Goal: Task Accomplishment & Management: Use online tool/utility

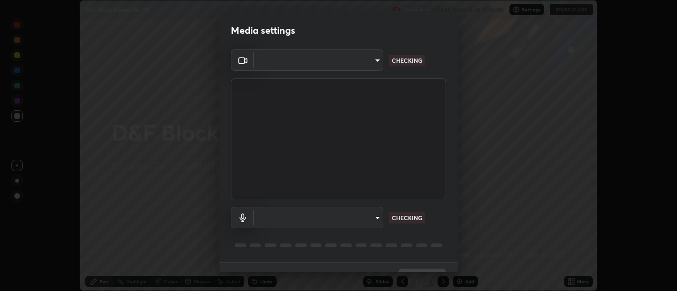
scroll to position [20, 0]
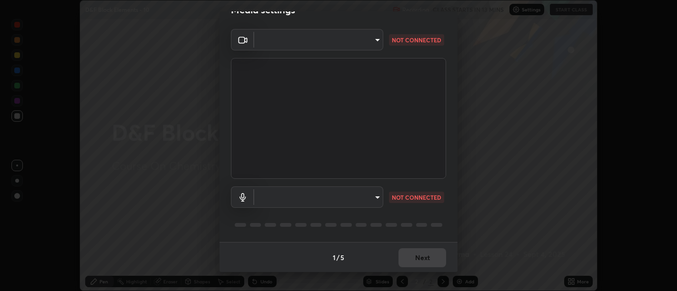
type input "d9b519daceb8a772394af6ea8e45353be5bbf62d8cb1cf3345c472de64055974"
type input "5912877718746b52c0806f9022d40e7bdc2f1b37034d74c7cf9e990fd38ad14d"
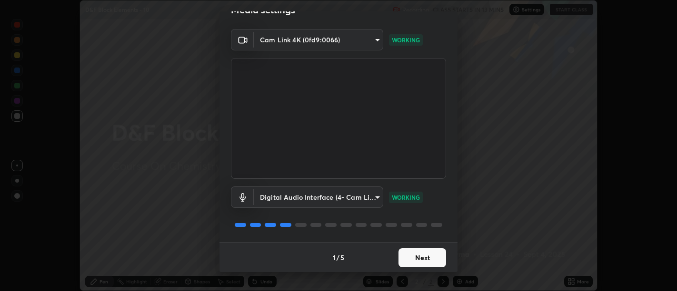
click at [418, 258] on button "Next" at bounding box center [423, 258] width 48 height 19
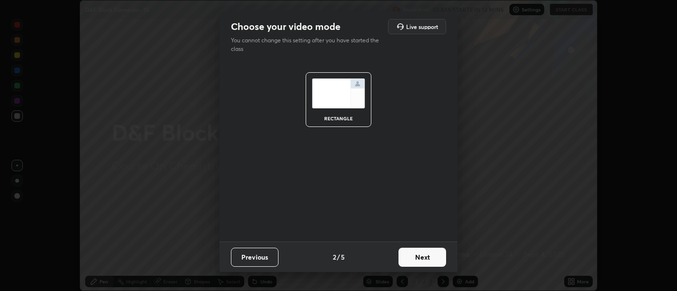
scroll to position [0, 0]
click at [425, 258] on button "Next" at bounding box center [423, 257] width 48 height 19
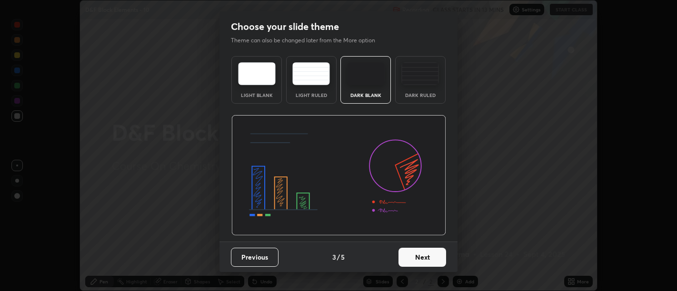
click at [428, 259] on button "Next" at bounding box center [423, 257] width 48 height 19
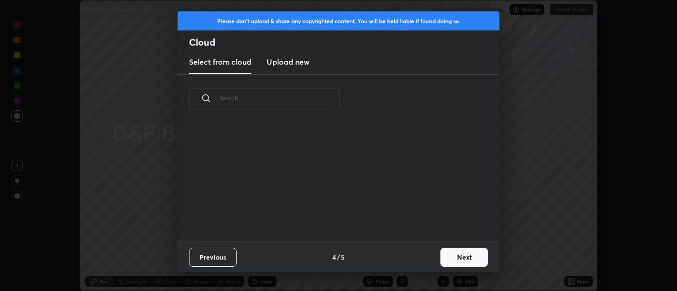
click at [465, 255] on button "Next" at bounding box center [465, 257] width 48 height 19
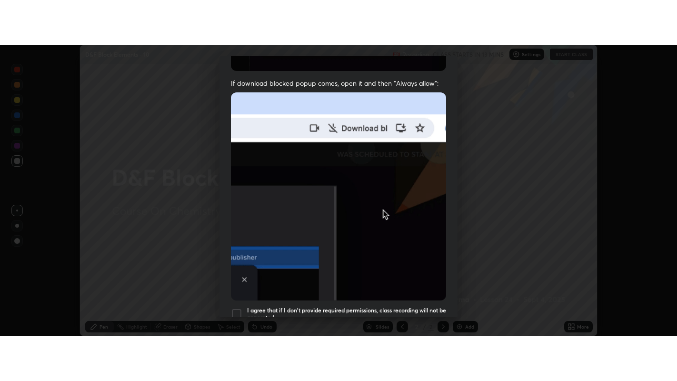
scroll to position [215, 0]
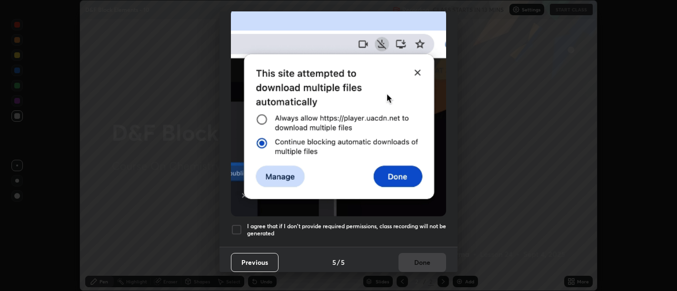
click at [405, 230] on h5 "I agree that if I don't provide required permissions, class recording will not …" at bounding box center [346, 230] width 199 height 15
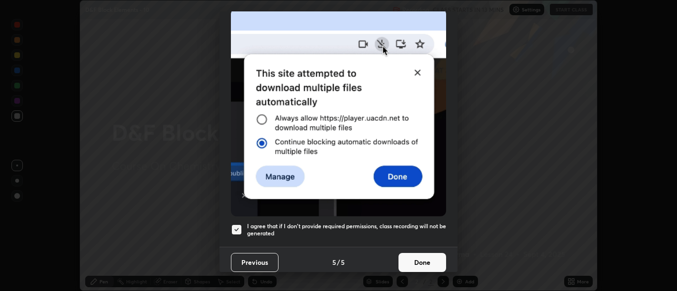
click at [414, 254] on button "Done" at bounding box center [423, 262] width 48 height 19
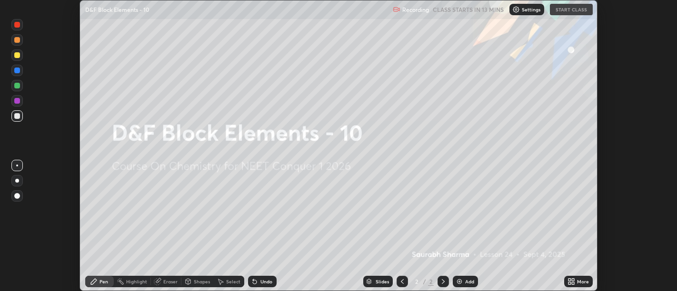
click at [573, 283] on icon at bounding box center [573, 283] width 2 height 2
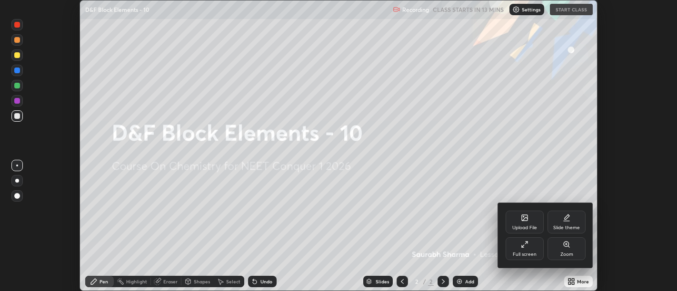
click at [523, 249] on div "Full screen" at bounding box center [525, 249] width 38 height 23
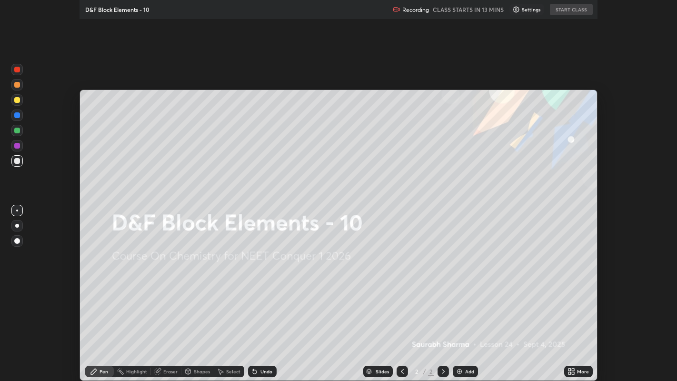
scroll to position [381, 677]
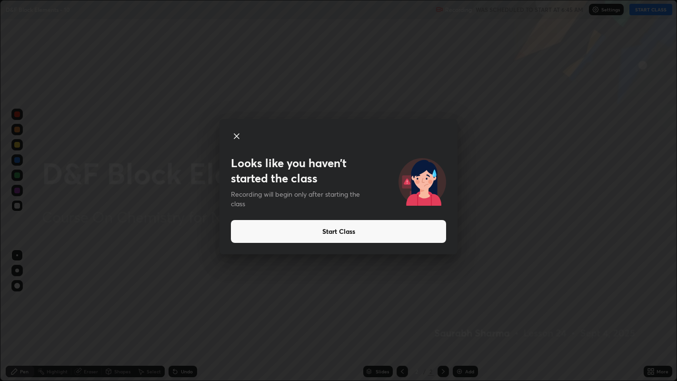
click at [425, 234] on button "Start Class" at bounding box center [338, 231] width 215 height 23
click at [384, 237] on button "Start Class" at bounding box center [338, 231] width 215 height 23
click at [374, 233] on button "Start Class" at bounding box center [338, 231] width 215 height 23
click at [371, 234] on button "Start Class" at bounding box center [338, 231] width 215 height 23
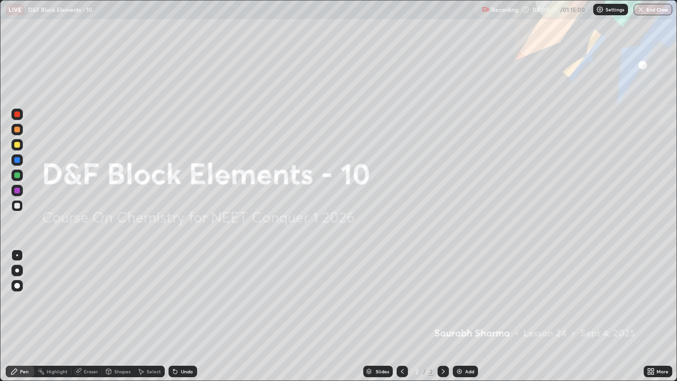
click at [466, 291] on div "Add" at bounding box center [469, 371] width 9 height 5
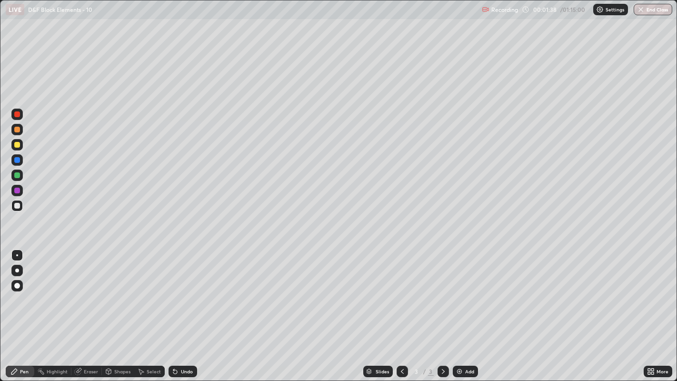
click at [17, 147] on div at bounding box center [17, 145] width 6 height 6
click at [22, 203] on div at bounding box center [16, 205] width 11 height 11
click at [188, 291] on div "Undo" at bounding box center [183, 371] width 29 height 11
click at [178, 291] on div "Undo" at bounding box center [183, 371] width 29 height 11
click at [144, 291] on icon at bounding box center [141, 372] width 8 height 8
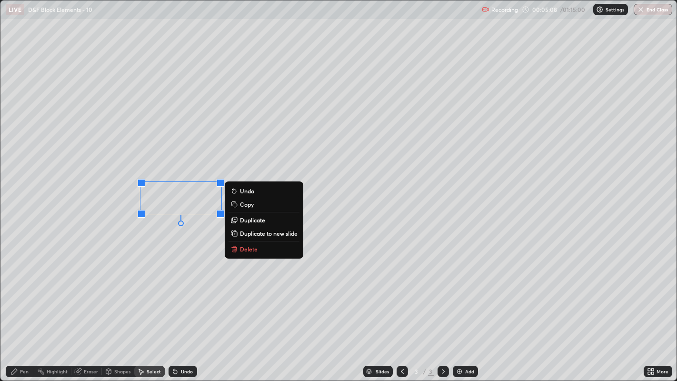
click at [272, 251] on button "Delete" at bounding box center [264, 248] width 71 height 11
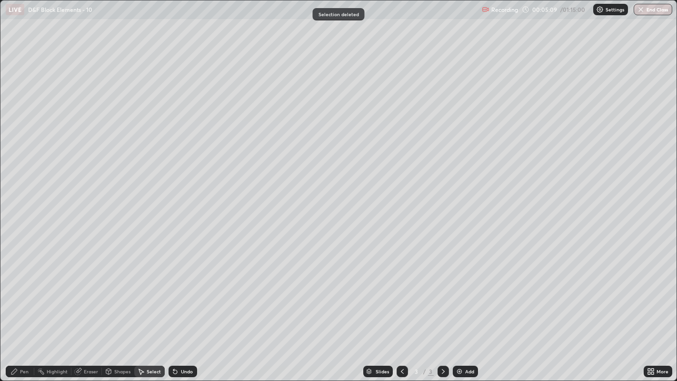
click at [19, 291] on div "Pen" at bounding box center [20, 371] width 29 height 11
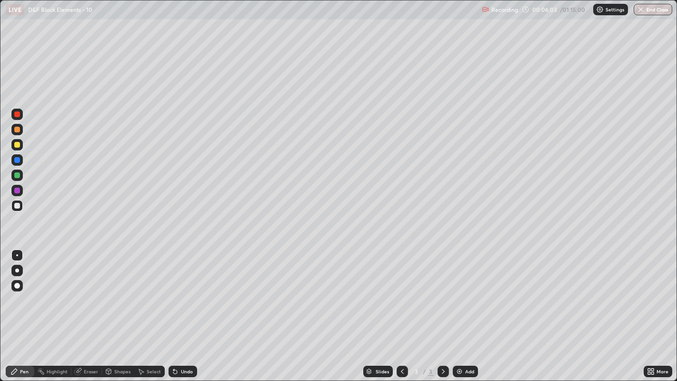
click at [19, 146] on div at bounding box center [17, 145] width 6 height 6
click at [150, 291] on div "Select" at bounding box center [154, 371] width 14 height 5
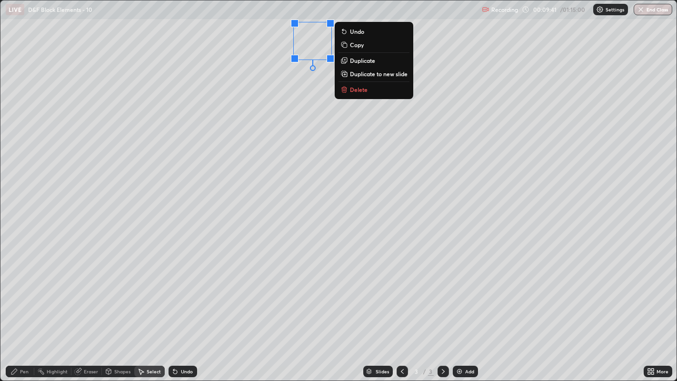
click at [368, 89] on button "Delete" at bounding box center [374, 89] width 71 height 11
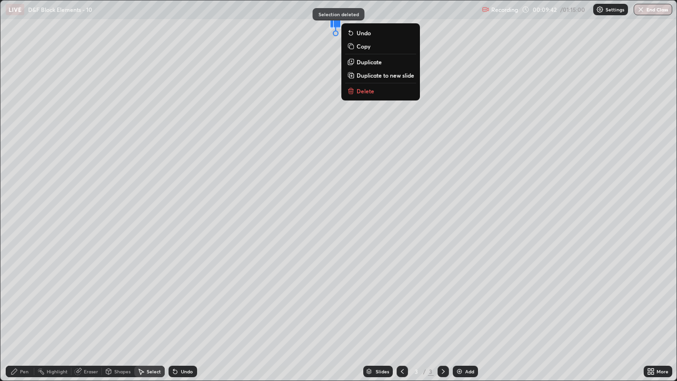
click at [368, 92] on p "Delete" at bounding box center [366, 91] width 18 height 8
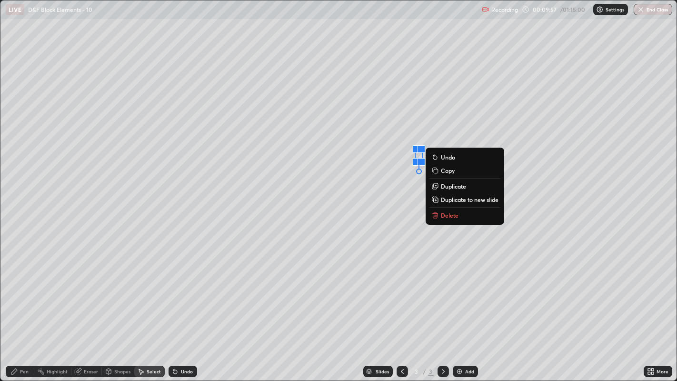
click at [21, 291] on div "Pen" at bounding box center [24, 371] width 9 height 5
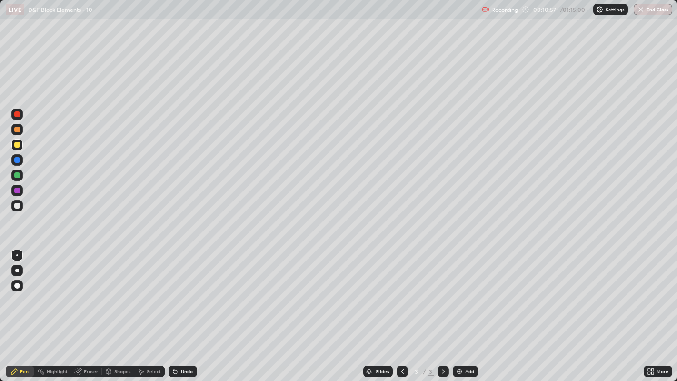
click at [51, 291] on div "Highlight" at bounding box center [57, 371] width 21 height 5
click at [20, 291] on div "Pen" at bounding box center [24, 371] width 9 height 5
click at [56, 291] on div "Highlight" at bounding box center [57, 371] width 21 height 5
click at [39, 291] on circle at bounding box center [39, 369] width 1 height 1
click at [18, 291] on icon at bounding box center [14, 372] width 8 height 8
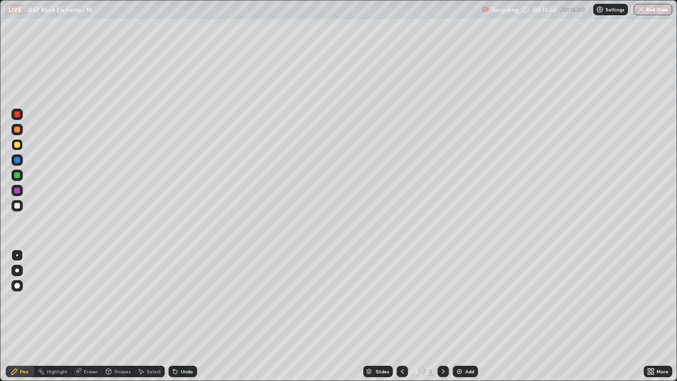
click at [17, 115] on div at bounding box center [17, 114] width 6 height 6
click at [12, 281] on div at bounding box center [16, 285] width 11 height 15
click at [15, 127] on div at bounding box center [17, 130] width 6 height 6
click at [17, 255] on div at bounding box center [17, 255] width 2 height 2
click at [18, 205] on div at bounding box center [17, 206] width 6 height 6
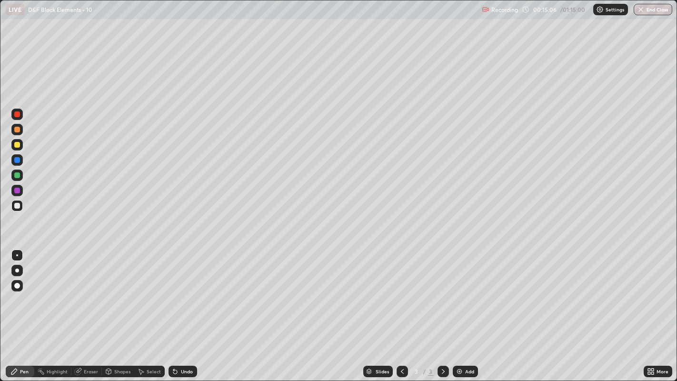
click at [470, 291] on div "Add" at bounding box center [469, 371] width 9 height 5
click at [403, 291] on icon at bounding box center [403, 372] width 8 height 8
click at [140, 291] on icon at bounding box center [141, 372] width 8 height 8
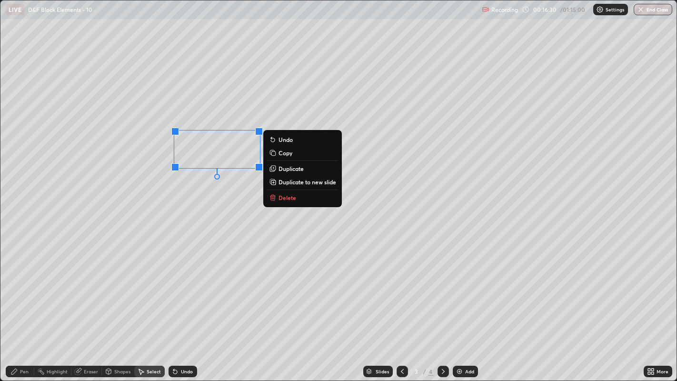
click at [291, 195] on p "Delete" at bounding box center [288, 198] width 18 height 8
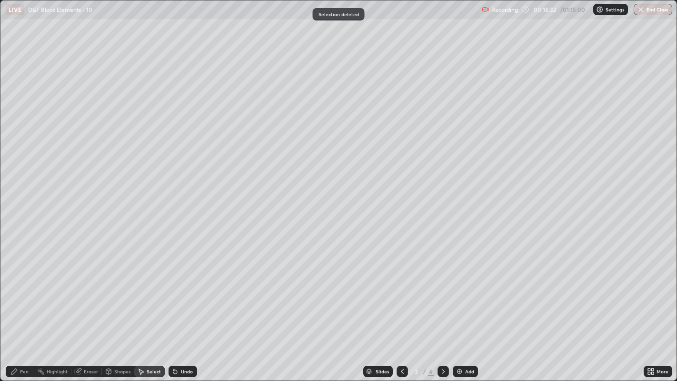
click at [21, 291] on div "Pen" at bounding box center [20, 371] width 29 height 11
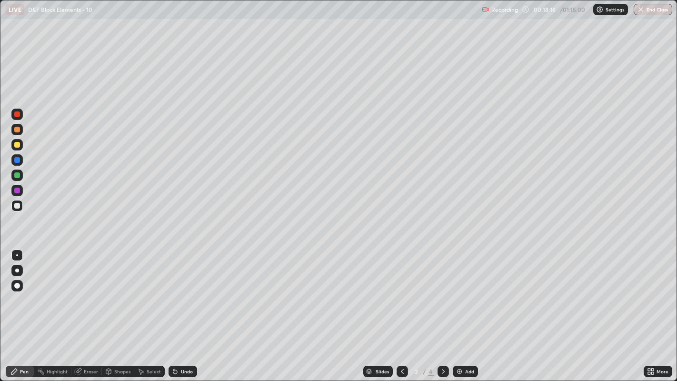
click at [18, 145] on div at bounding box center [17, 145] width 6 height 6
click at [55, 291] on div "Highlight" at bounding box center [57, 371] width 21 height 5
click at [14, 291] on icon at bounding box center [14, 372] width 6 height 6
click at [442, 291] on icon at bounding box center [444, 372] width 8 height 8
click at [16, 208] on div at bounding box center [17, 206] width 6 height 6
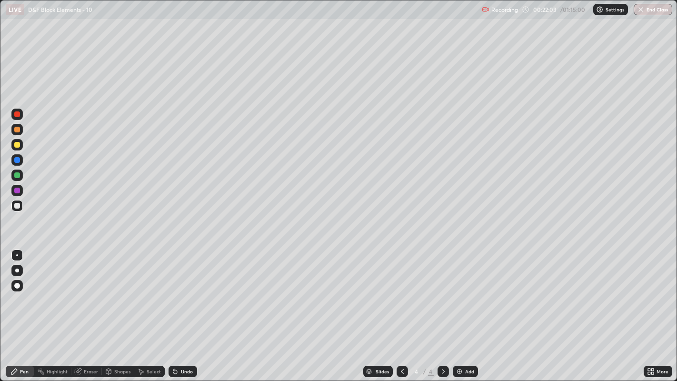
click at [183, 291] on div "Undo" at bounding box center [183, 371] width 29 height 11
click at [17, 144] on div at bounding box center [17, 145] width 6 height 6
click at [180, 291] on div "Undo" at bounding box center [183, 371] width 29 height 11
click at [179, 291] on div "Undo" at bounding box center [183, 371] width 29 height 11
click at [86, 291] on div "Eraser" at bounding box center [91, 371] width 14 height 5
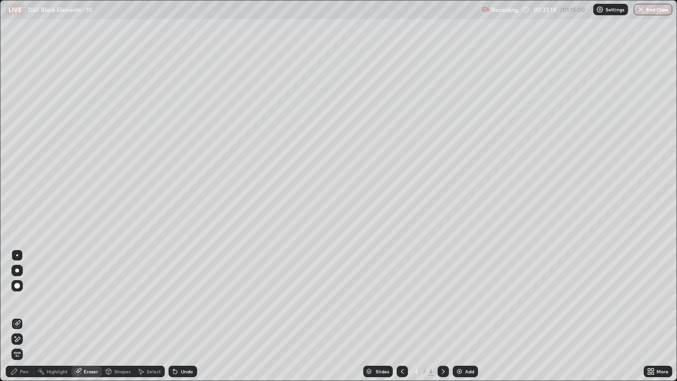
click at [14, 291] on icon at bounding box center [14, 372] width 6 height 6
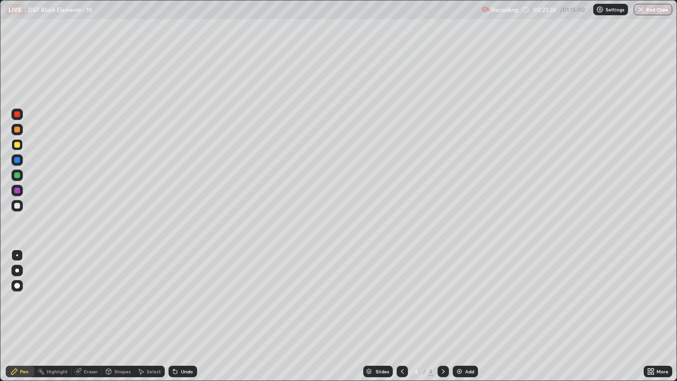
click at [49, 291] on div "Highlight" at bounding box center [52, 371] width 37 height 11
click at [14, 291] on icon at bounding box center [14, 372] width 6 height 6
click at [184, 291] on div "Undo" at bounding box center [183, 371] width 29 height 11
click at [181, 291] on div "Undo" at bounding box center [183, 371] width 29 height 11
click at [180, 291] on div "Undo" at bounding box center [183, 371] width 29 height 11
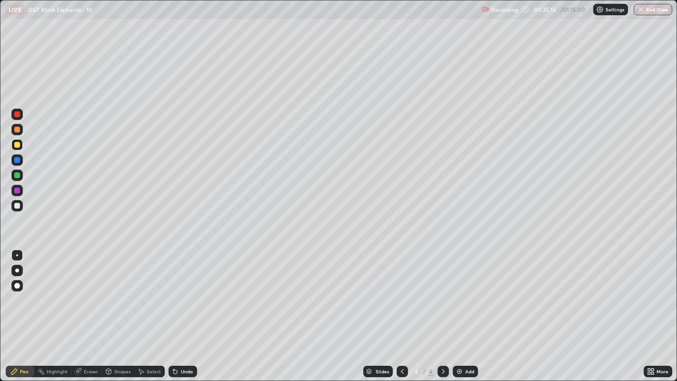
click at [178, 291] on div "Undo" at bounding box center [183, 371] width 29 height 11
click at [173, 291] on icon at bounding box center [173, 369] width 1 height 1
click at [51, 291] on div "Highlight" at bounding box center [57, 371] width 21 height 5
click at [18, 114] on div at bounding box center [17, 114] width 6 height 6
click at [16, 291] on icon at bounding box center [15, 340] width 2 height 1
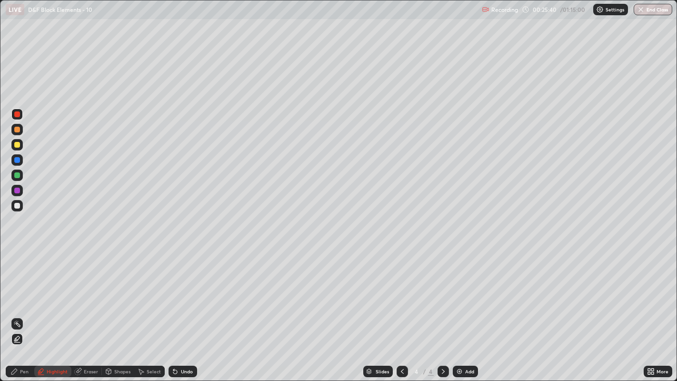
click at [18, 291] on icon at bounding box center [17, 324] width 8 height 8
click at [50, 291] on div "Highlight" at bounding box center [52, 371] width 37 height 11
click at [181, 291] on div "Undo" at bounding box center [187, 371] width 12 height 5
click at [181, 291] on div "Undo" at bounding box center [183, 371] width 29 height 11
click at [24, 291] on div "Pen" at bounding box center [24, 371] width 9 height 5
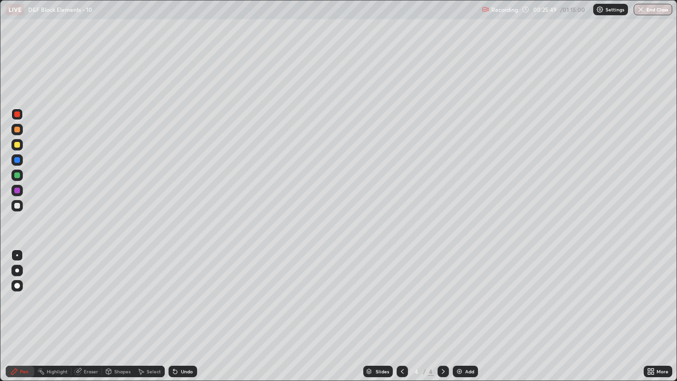
click at [173, 291] on icon at bounding box center [173, 369] width 1 height 1
click at [173, 291] on icon at bounding box center [175, 372] width 4 height 4
click at [20, 204] on div at bounding box center [16, 205] width 11 height 11
click at [181, 291] on div "Undo" at bounding box center [187, 371] width 12 height 5
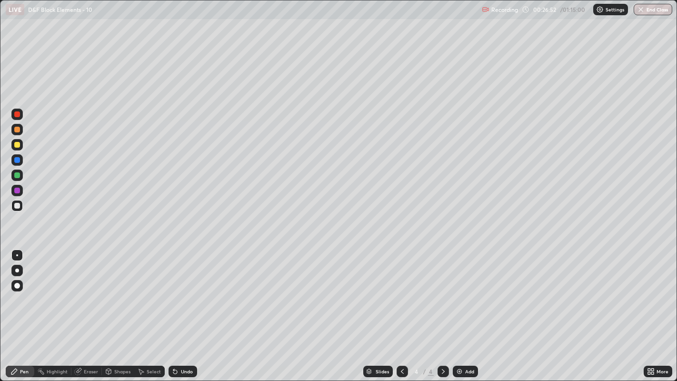
click at [181, 291] on div "Undo" at bounding box center [187, 371] width 12 height 5
click at [179, 291] on div "Undo" at bounding box center [183, 371] width 29 height 11
click at [13, 207] on div at bounding box center [16, 205] width 11 height 11
click at [460, 291] on img at bounding box center [460, 372] width 8 height 8
click at [91, 291] on div "Eraser" at bounding box center [91, 371] width 14 height 5
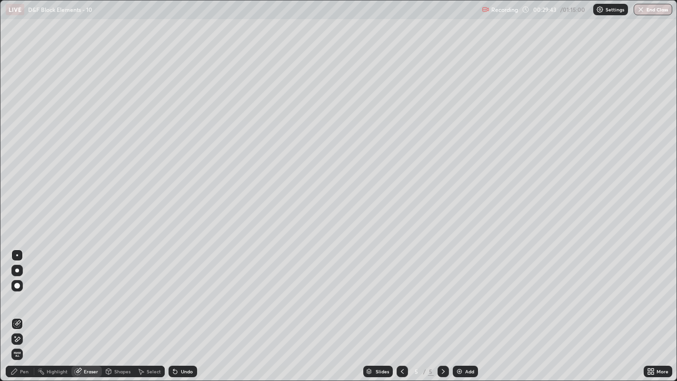
click at [28, 291] on div "Pen" at bounding box center [24, 371] width 9 height 5
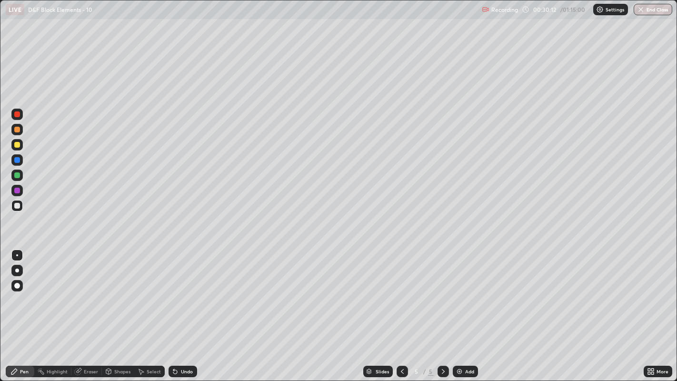
click at [462, 291] on img at bounding box center [460, 372] width 8 height 8
click at [17, 145] on div at bounding box center [17, 145] width 6 height 6
click at [108, 291] on icon at bounding box center [108, 370] width 5 height 1
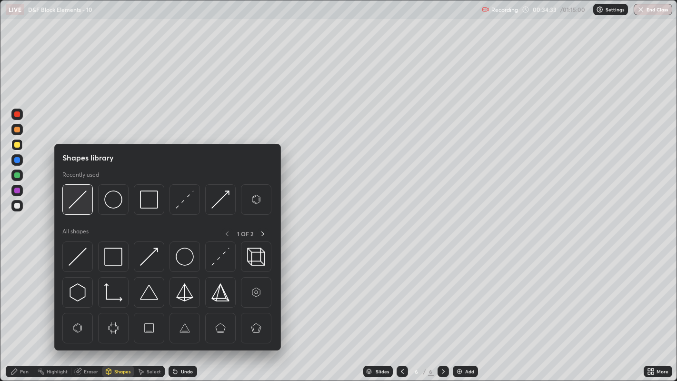
click at [77, 193] on img at bounding box center [78, 200] width 18 height 18
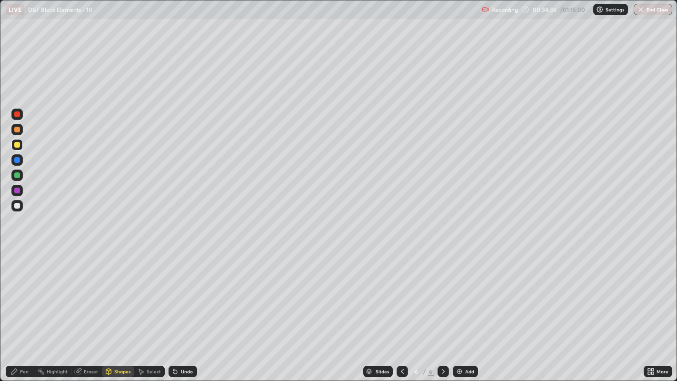
click at [23, 291] on div "Pen" at bounding box center [24, 371] width 9 height 5
click at [14, 211] on div at bounding box center [16, 205] width 11 height 15
click at [174, 291] on icon at bounding box center [175, 372] width 4 height 4
click at [471, 291] on div "Add" at bounding box center [465, 371] width 25 height 11
click at [402, 291] on icon at bounding box center [403, 372] width 8 height 8
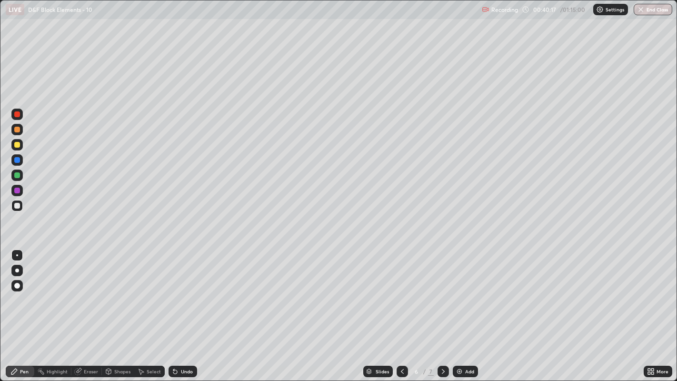
click at [443, 291] on icon at bounding box center [444, 372] width 8 height 8
click at [183, 291] on div "Undo" at bounding box center [181, 371] width 32 height 19
click at [187, 291] on div "Undo" at bounding box center [183, 371] width 29 height 11
click at [191, 291] on div "Undo" at bounding box center [183, 371] width 29 height 11
click at [17, 144] on div at bounding box center [17, 145] width 6 height 6
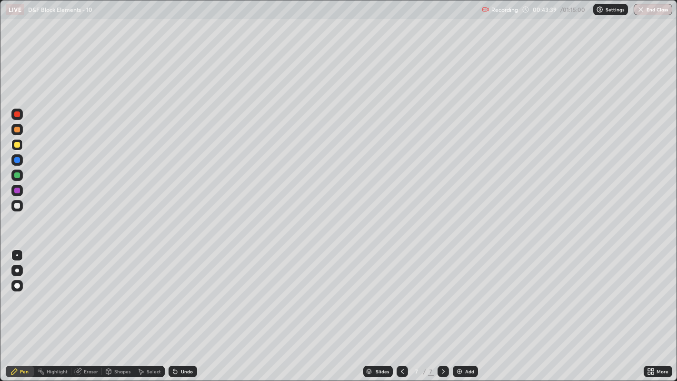
click at [188, 291] on div "Undo" at bounding box center [187, 371] width 12 height 5
click at [18, 208] on div at bounding box center [17, 206] width 6 height 6
click at [41, 291] on rect at bounding box center [42, 372] width 5 height 5
click at [18, 144] on div at bounding box center [17, 145] width 6 height 6
click at [25, 291] on div "Pen" at bounding box center [20, 371] width 29 height 11
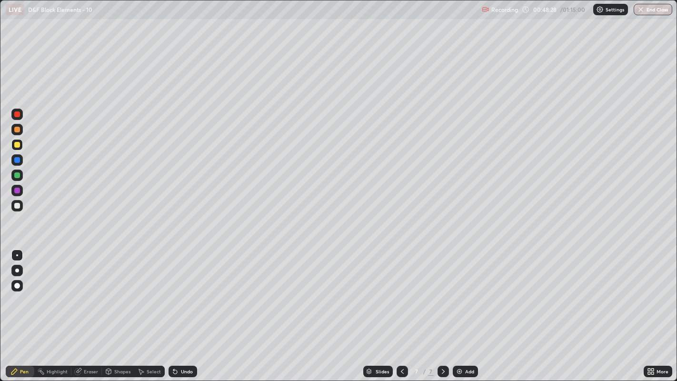
click at [16, 205] on div at bounding box center [17, 206] width 6 height 6
click at [456, 291] on img at bounding box center [460, 372] width 8 height 8
click at [144, 291] on icon at bounding box center [141, 372] width 8 height 8
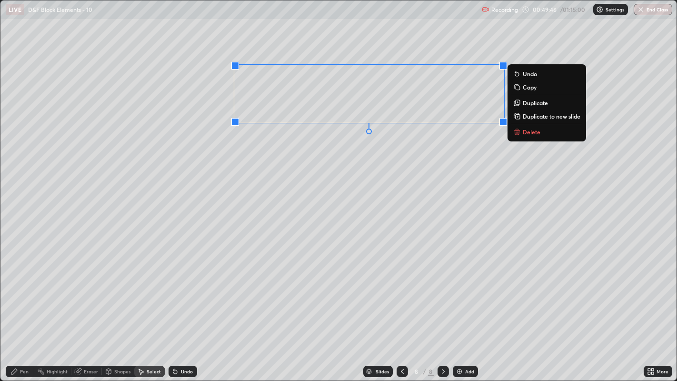
click at [541, 134] on button "Delete" at bounding box center [547, 131] width 71 height 11
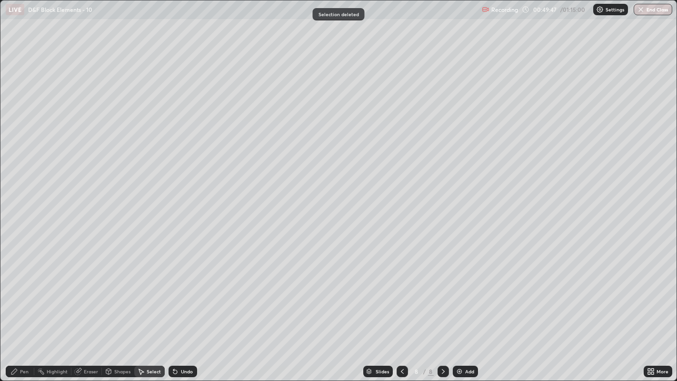
click at [18, 291] on div "Pen" at bounding box center [20, 371] width 29 height 11
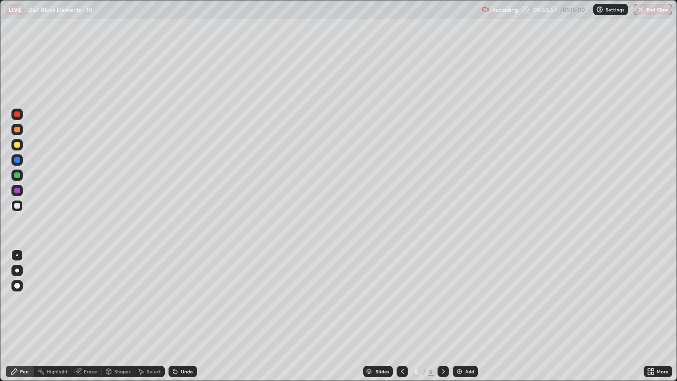
click at [460, 291] on img at bounding box center [460, 372] width 8 height 8
click at [177, 291] on icon at bounding box center [175, 372] width 8 height 8
click at [176, 291] on div "Undo" at bounding box center [181, 371] width 32 height 19
click at [172, 291] on icon at bounding box center [175, 372] width 8 height 8
click at [173, 291] on icon at bounding box center [173, 369] width 1 height 1
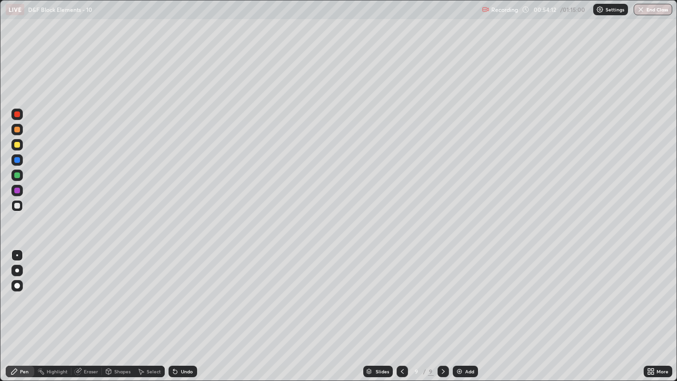
click at [174, 291] on icon at bounding box center [175, 372] width 4 height 4
click at [21, 144] on div at bounding box center [16, 144] width 11 height 11
click at [16, 129] on div at bounding box center [17, 130] width 6 height 6
click at [17, 285] on div at bounding box center [17, 286] width 6 height 6
click at [18, 205] on div at bounding box center [17, 206] width 6 height 6
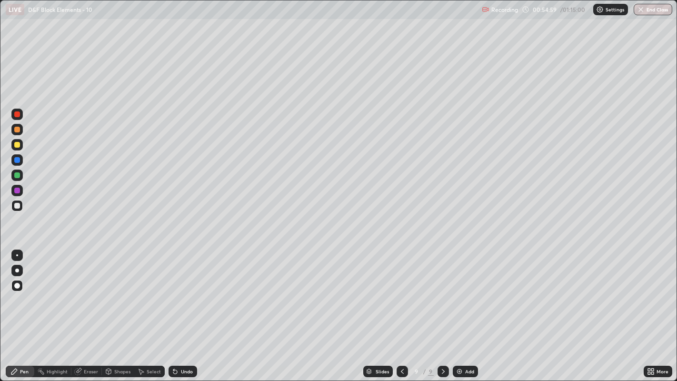
click at [181, 291] on div "Undo" at bounding box center [187, 371] width 12 height 5
click at [184, 291] on div "Undo" at bounding box center [183, 371] width 29 height 11
click at [15, 250] on div at bounding box center [16, 255] width 11 height 11
click at [90, 291] on div "Eraser" at bounding box center [91, 371] width 14 height 5
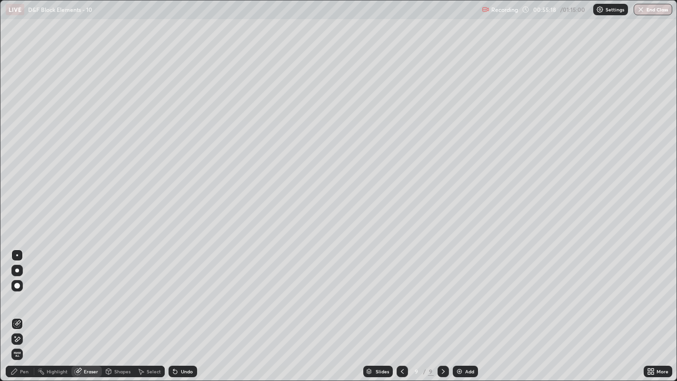
click at [25, 291] on div "Pen" at bounding box center [24, 371] width 9 height 5
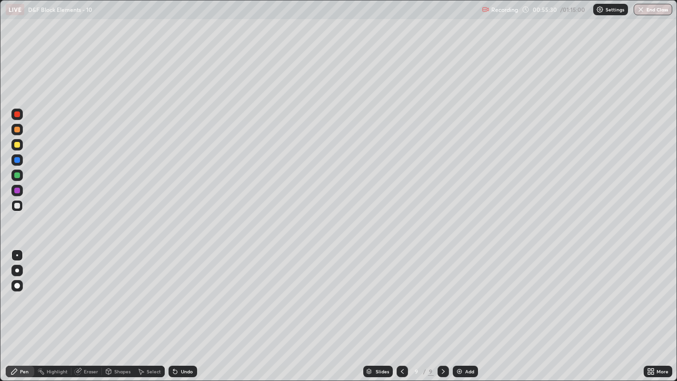
click at [176, 291] on icon at bounding box center [175, 372] width 8 height 8
click at [175, 291] on div "Undo" at bounding box center [183, 371] width 29 height 11
click at [17, 206] on div at bounding box center [17, 206] width 6 height 6
click at [473, 291] on div "Add" at bounding box center [465, 371] width 25 height 11
click at [188, 291] on div "Undo" at bounding box center [183, 371] width 29 height 11
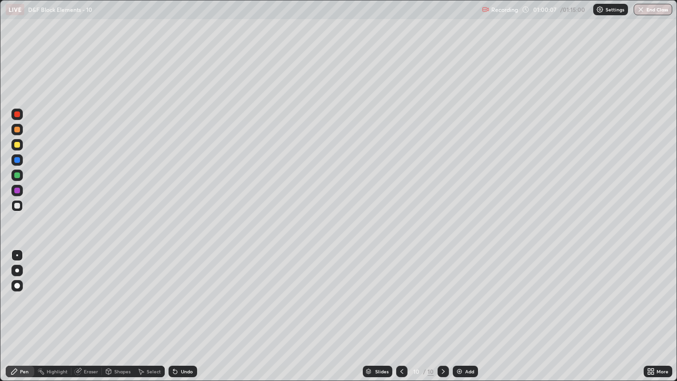
click at [50, 291] on div "Highlight" at bounding box center [57, 371] width 21 height 5
click at [21, 291] on div "Pen" at bounding box center [24, 371] width 9 height 5
click at [20, 142] on div at bounding box center [16, 144] width 11 height 11
click at [190, 291] on div "Undo" at bounding box center [183, 371] width 29 height 11
click at [189, 291] on div "Undo" at bounding box center [181, 371] width 32 height 19
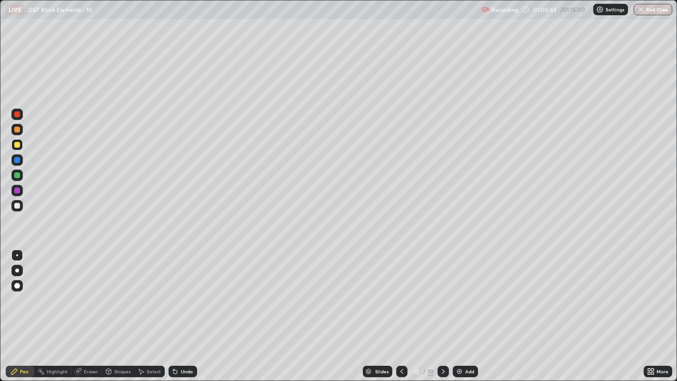
click at [186, 291] on div "Undo" at bounding box center [183, 371] width 29 height 11
click at [190, 291] on div "Undo" at bounding box center [183, 371] width 29 height 11
click at [186, 291] on div "Undo" at bounding box center [187, 371] width 12 height 5
click at [183, 291] on div "Undo" at bounding box center [183, 371] width 29 height 11
click at [185, 291] on div "Undo" at bounding box center [183, 371] width 29 height 11
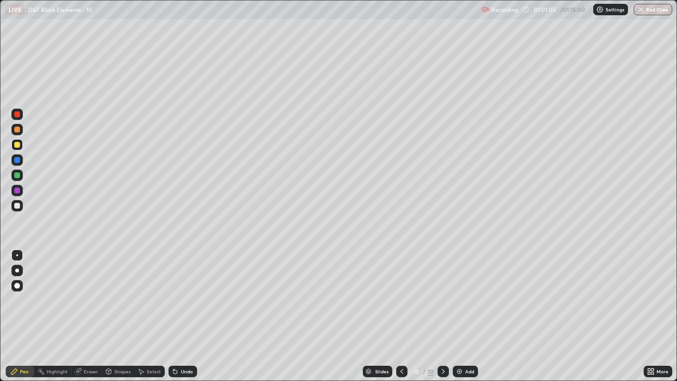
click at [182, 291] on div "Undo" at bounding box center [183, 371] width 29 height 11
click at [17, 206] on div at bounding box center [17, 206] width 6 height 6
click at [108, 291] on icon at bounding box center [108, 370] width 5 height 1
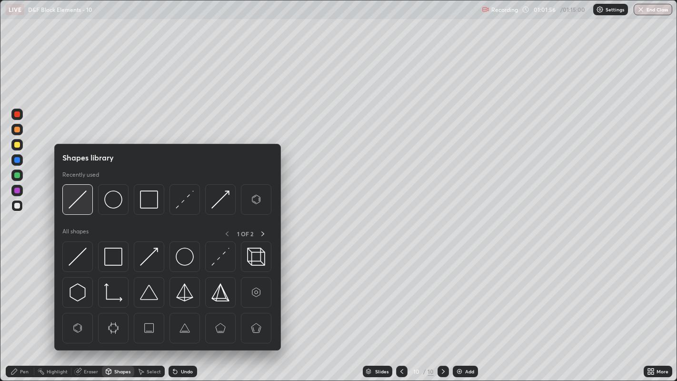
click at [76, 205] on img at bounding box center [78, 200] width 18 height 18
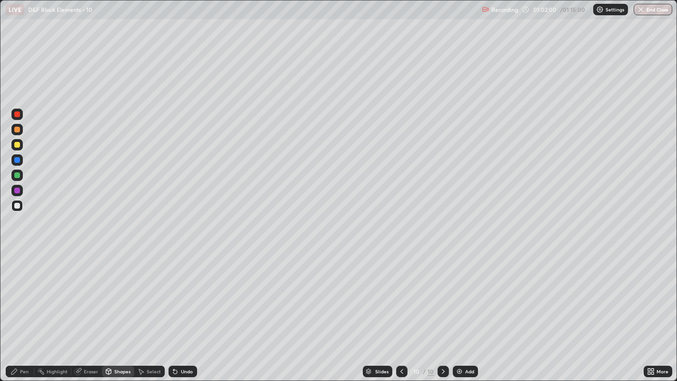
click at [24, 291] on div "Pen" at bounding box center [24, 371] width 9 height 5
click at [659, 291] on div "More" at bounding box center [658, 371] width 29 height 11
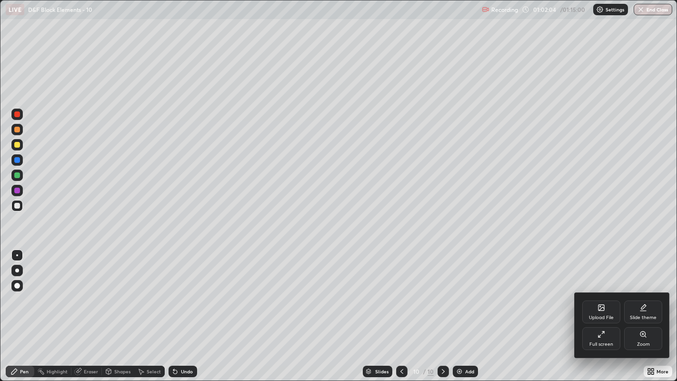
click at [603, 291] on div "Upload File" at bounding box center [601, 312] width 38 height 23
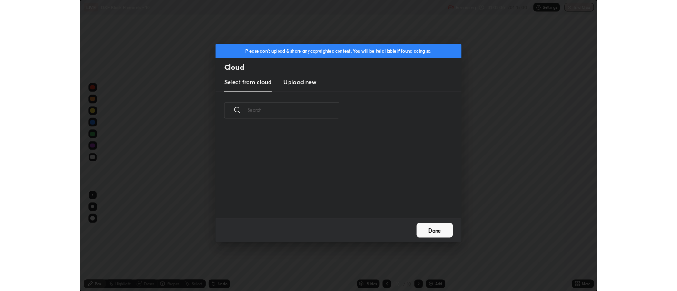
scroll to position [117, 306]
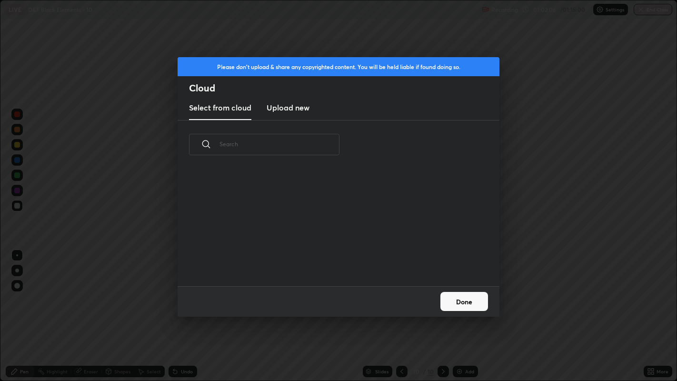
click at [302, 107] on h3 "Upload new" at bounding box center [288, 107] width 43 height 11
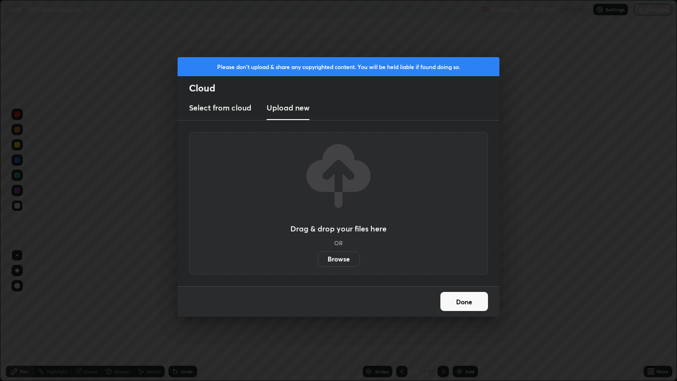
click at [341, 256] on label "Browse" at bounding box center [339, 258] width 42 height 15
click at [318, 256] on input "Browse" at bounding box center [318, 258] width 0 height 15
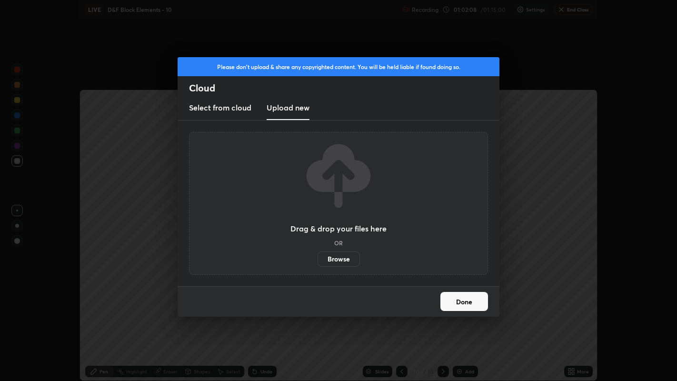
scroll to position [47335, 46949]
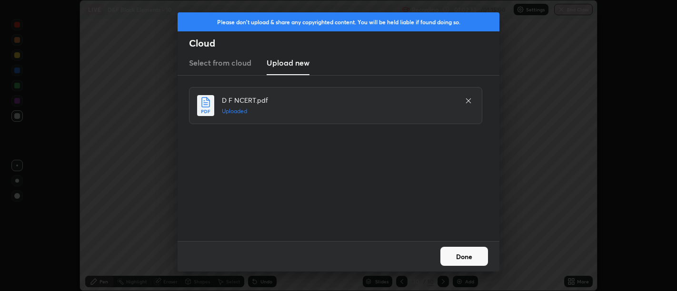
click at [472, 258] on button "Done" at bounding box center [465, 256] width 48 height 19
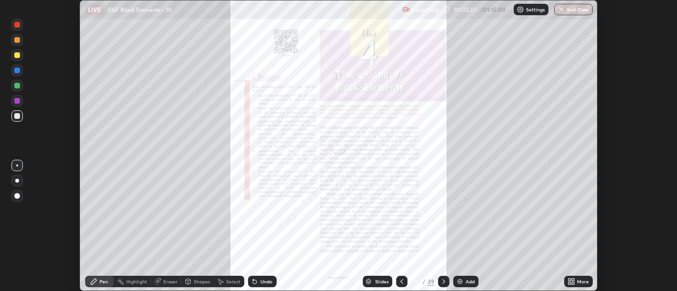
click at [583, 282] on div "More" at bounding box center [583, 282] width 12 height 5
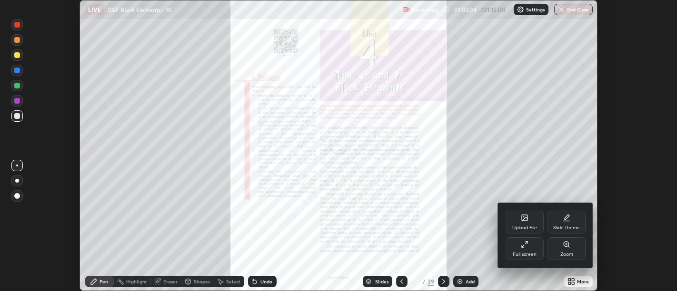
click at [523, 249] on div "Full screen" at bounding box center [525, 249] width 38 height 23
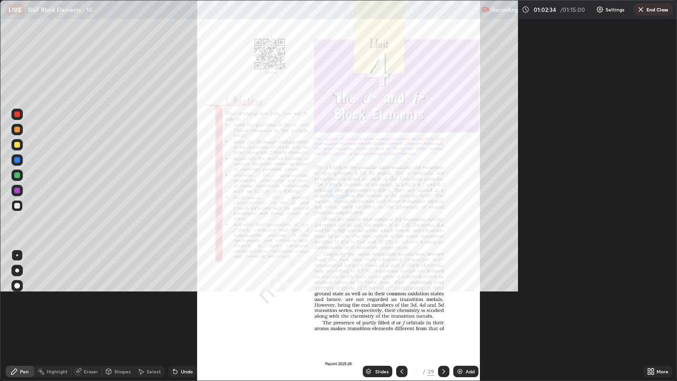
scroll to position [381, 677]
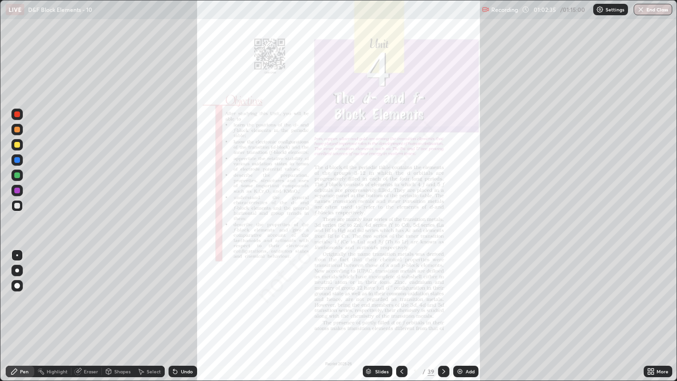
click at [384, 291] on div "Slides" at bounding box center [378, 371] width 30 height 11
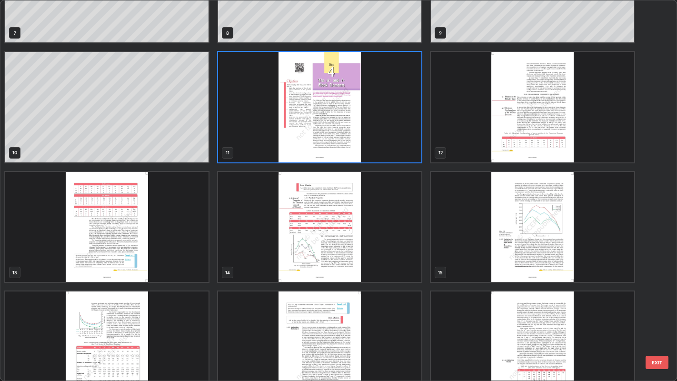
scroll to position [248, 0]
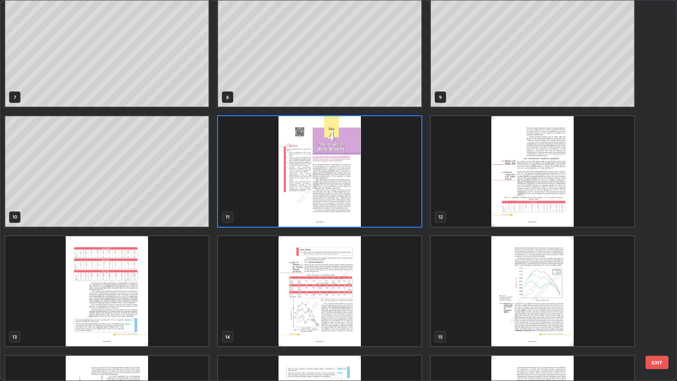
click at [419, 153] on img "grid" at bounding box center [319, 171] width 203 height 110
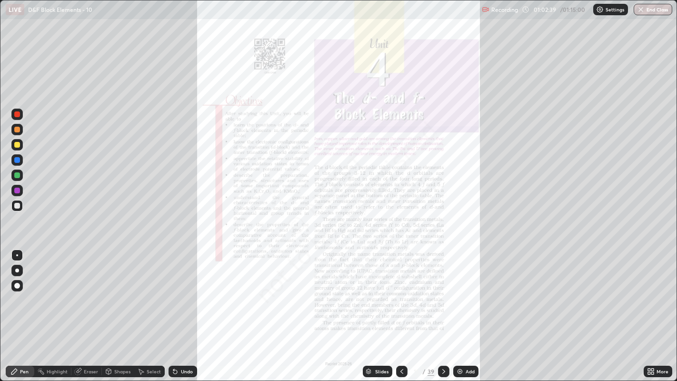
click at [419, 155] on img "grid" at bounding box center [319, 171] width 203 height 110
click at [417, 159] on img "grid" at bounding box center [319, 171] width 203 height 110
click at [20, 116] on div at bounding box center [16, 114] width 11 height 11
click at [381, 291] on div "Slides" at bounding box center [381, 371] width 13 height 5
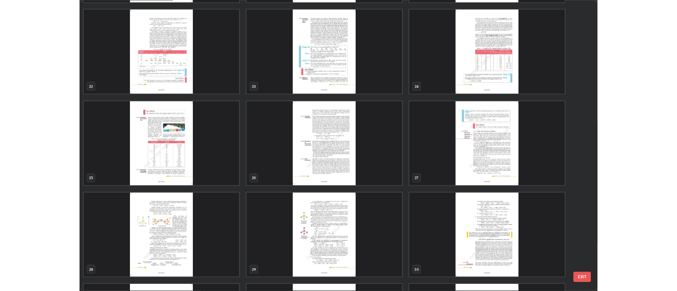
scroll to position [834, 0]
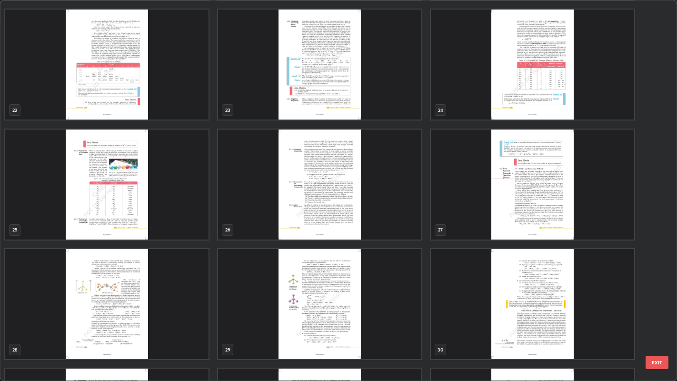
click at [527, 177] on img "grid" at bounding box center [532, 185] width 203 height 110
click at [530, 176] on img "grid" at bounding box center [532, 185] width 203 height 110
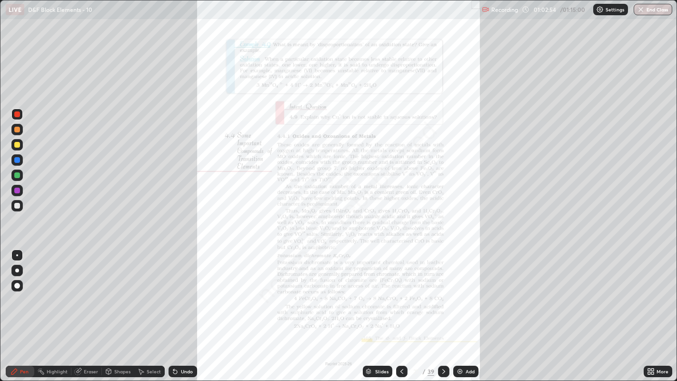
click at [533, 174] on img "grid" at bounding box center [532, 185] width 203 height 110
click at [650, 291] on icon at bounding box center [649, 373] width 2 height 2
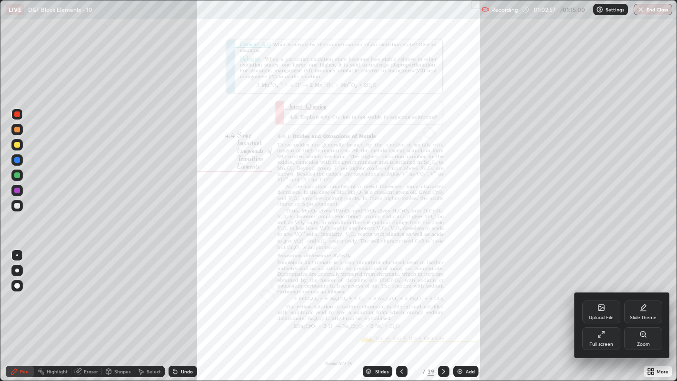
click at [640, 291] on div "Zoom" at bounding box center [643, 338] width 38 height 23
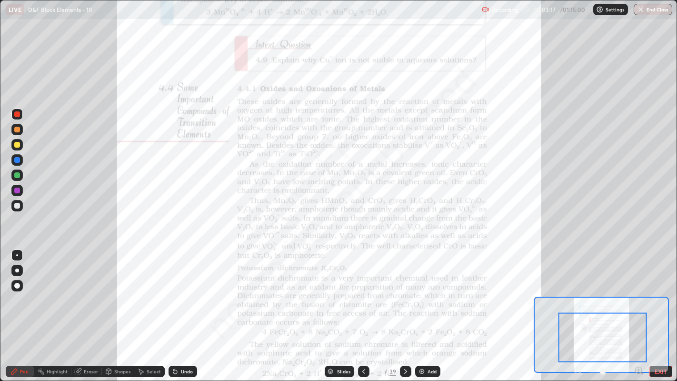
click at [620, 291] on div at bounding box center [602, 338] width 89 height 50
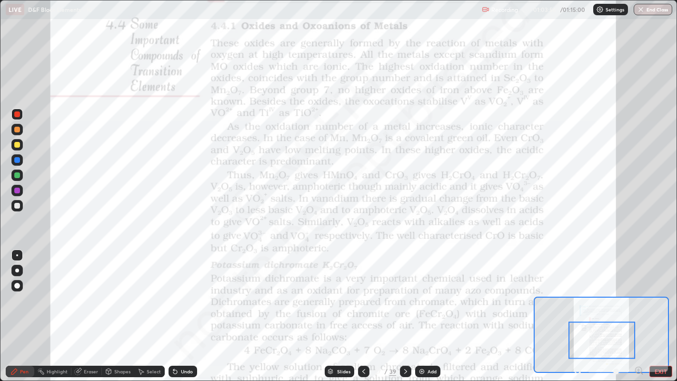
click at [190, 291] on div "Undo" at bounding box center [187, 371] width 12 height 5
click at [186, 291] on div "Undo" at bounding box center [187, 371] width 12 height 5
click at [182, 291] on div "Undo" at bounding box center [187, 371] width 12 height 5
click at [184, 291] on div "Undo" at bounding box center [187, 371] width 12 height 5
click at [189, 291] on div "Undo" at bounding box center [183, 371] width 29 height 11
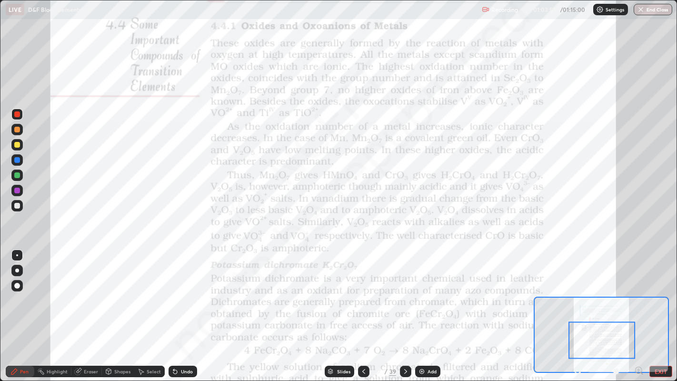
click at [189, 291] on div "Undo" at bounding box center [187, 371] width 12 height 5
click at [184, 291] on div "Undo" at bounding box center [187, 371] width 12 height 5
click at [18, 175] on div at bounding box center [17, 175] width 6 height 6
click at [54, 291] on div "Highlight" at bounding box center [57, 371] width 21 height 5
click at [17, 291] on icon at bounding box center [17, 340] width 2 height 2
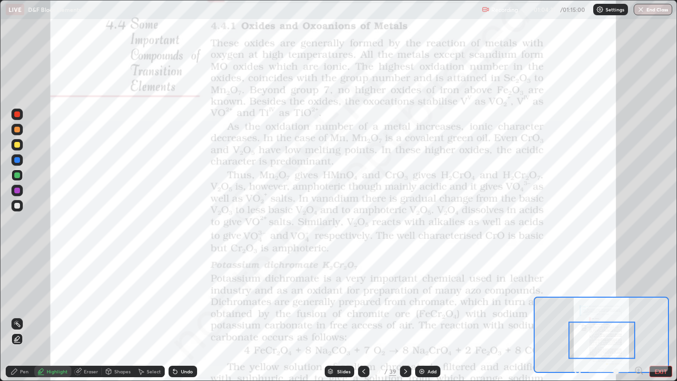
click at [28, 291] on div "Pen" at bounding box center [20, 371] width 29 height 11
click at [59, 291] on div "Highlight" at bounding box center [57, 371] width 21 height 5
click at [16, 291] on circle at bounding box center [16, 321] width 1 height 1
click at [18, 146] on div at bounding box center [17, 145] width 6 height 6
click at [23, 291] on div "Pen" at bounding box center [24, 371] width 9 height 5
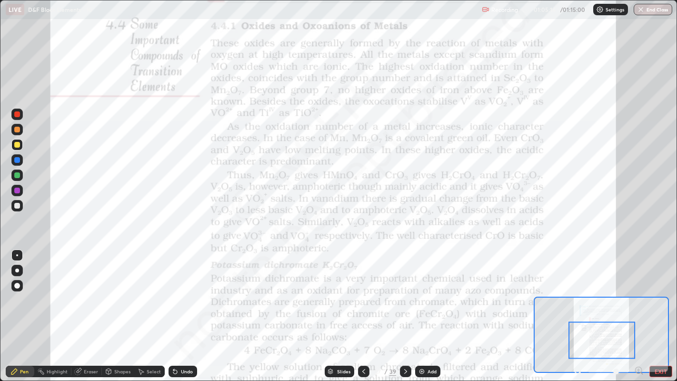
click at [16, 112] on div at bounding box center [17, 114] width 6 height 6
click at [61, 291] on div "Highlight" at bounding box center [57, 371] width 21 height 5
click at [23, 291] on div "Pen" at bounding box center [24, 371] width 9 height 5
click at [174, 291] on icon at bounding box center [175, 372] width 4 height 4
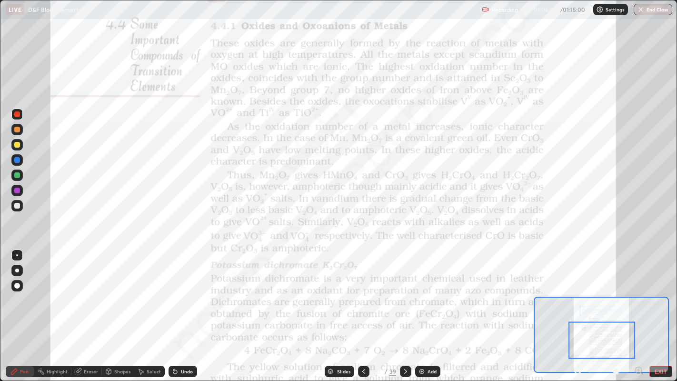
click at [182, 291] on div "Undo" at bounding box center [187, 371] width 12 height 5
click at [191, 291] on div "Undo" at bounding box center [181, 371] width 32 height 19
click at [64, 291] on div "Highlight" at bounding box center [52, 371] width 37 height 11
click at [31, 291] on div "Pen" at bounding box center [20, 371] width 29 height 11
click at [71, 291] on div "Eraser" at bounding box center [86, 371] width 30 height 19
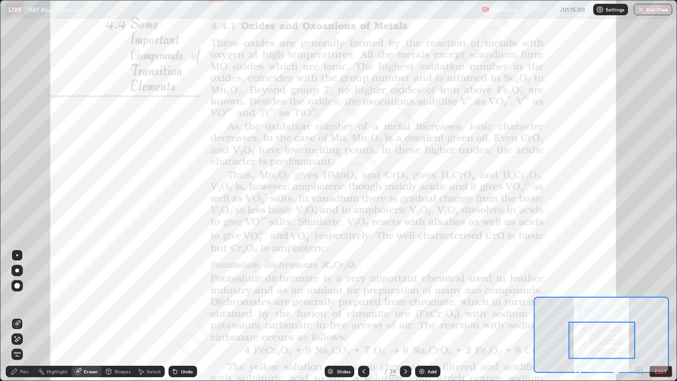
click at [53, 291] on div "Highlight" at bounding box center [57, 371] width 21 height 5
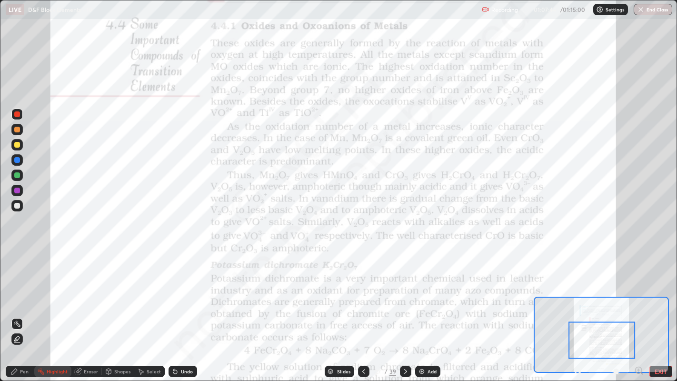
click at [23, 291] on div "Pen" at bounding box center [24, 371] width 9 height 5
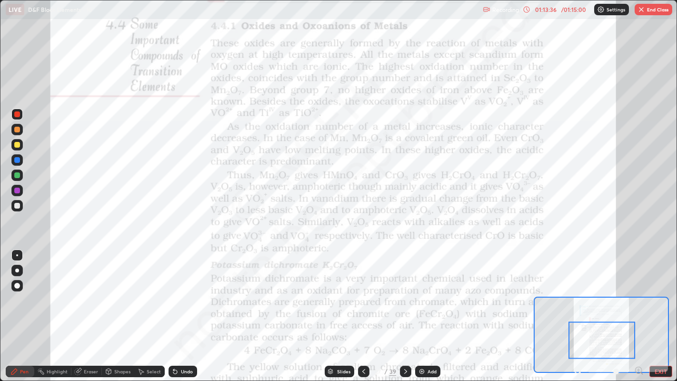
click at [658, 9] on button "End Class" at bounding box center [654, 9] width 38 height 11
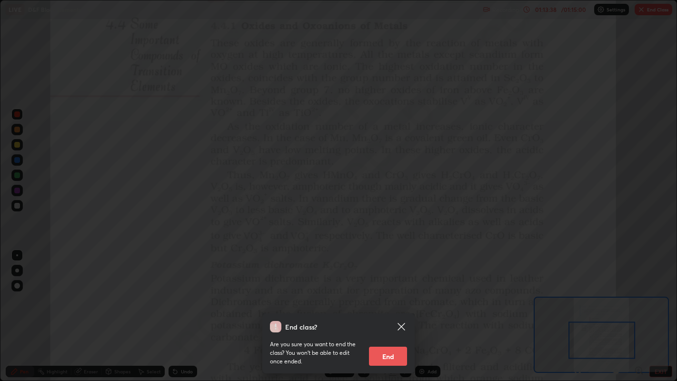
click at [395, 291] on button "End" at bounding box center [388, 356] width 38 height 19
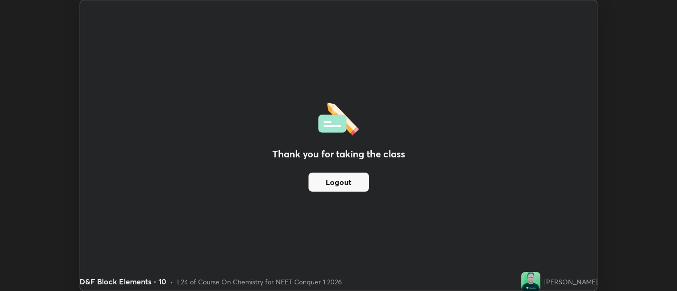
scroll to position [47335, 46949]
